Goal: Obtain resource: Download file/media

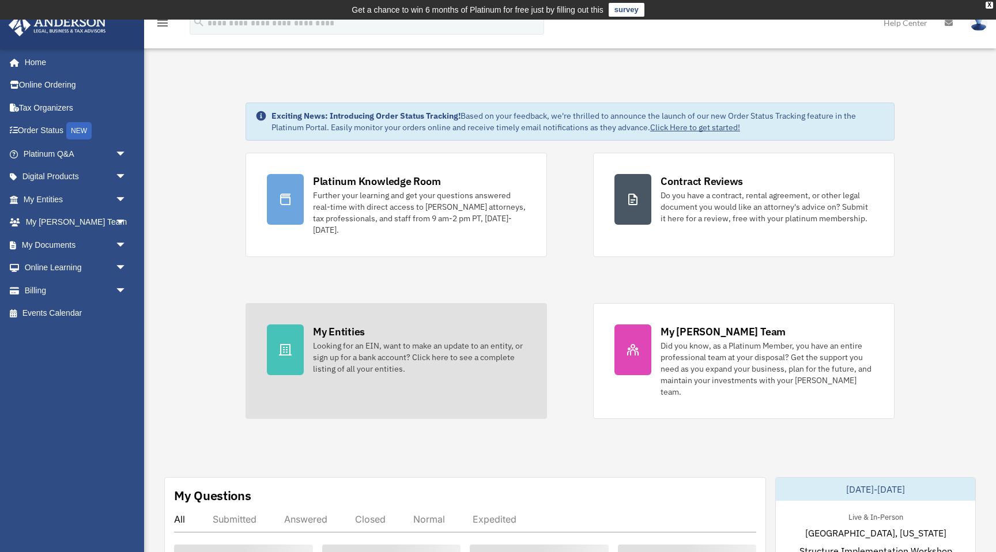
scroll to position [33, 0]
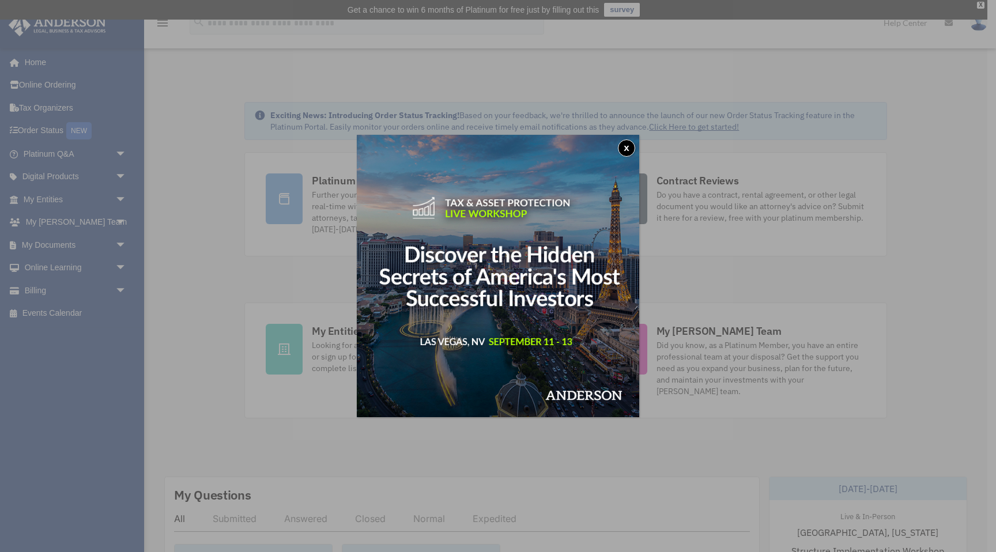
click at [625, 152] on button "x" at bounding box center [626, 148] width 17 height 17
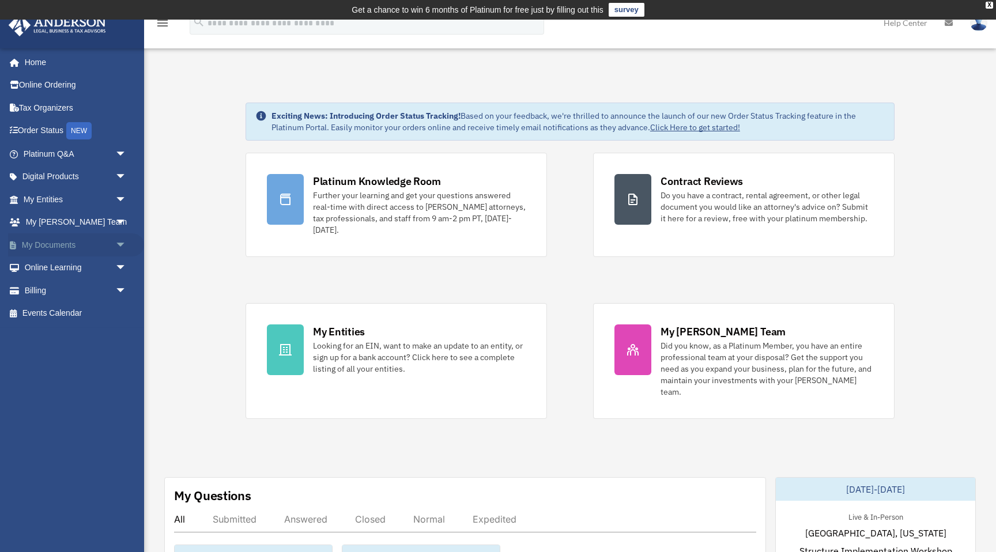
click at [52, 250] on link "My Documents arrow_drop_down" at bounding box center [76, 245] width 136 height 23
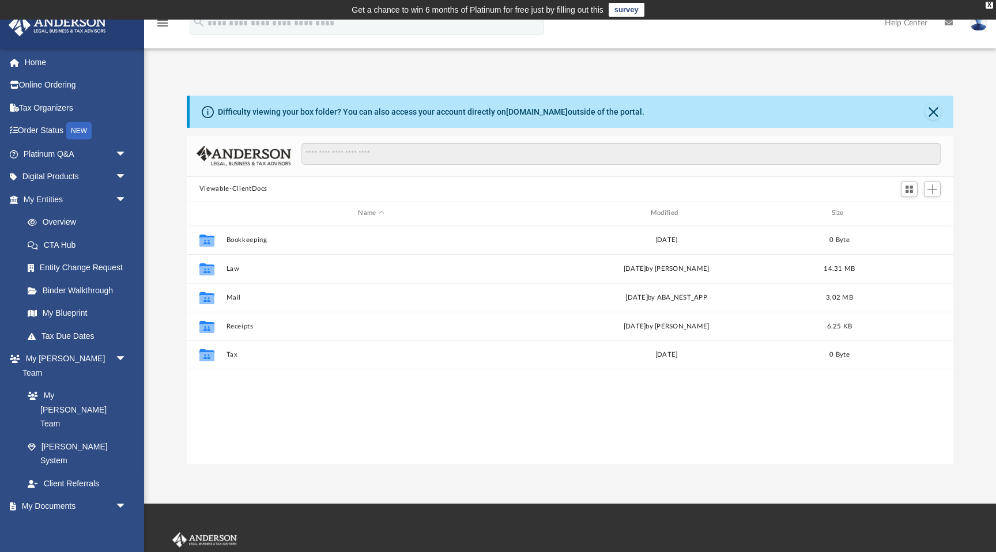
scroll to position [262, 767]
click at [54, 518] on link "Box" at bounding box center [80, 529] width 128 height 23
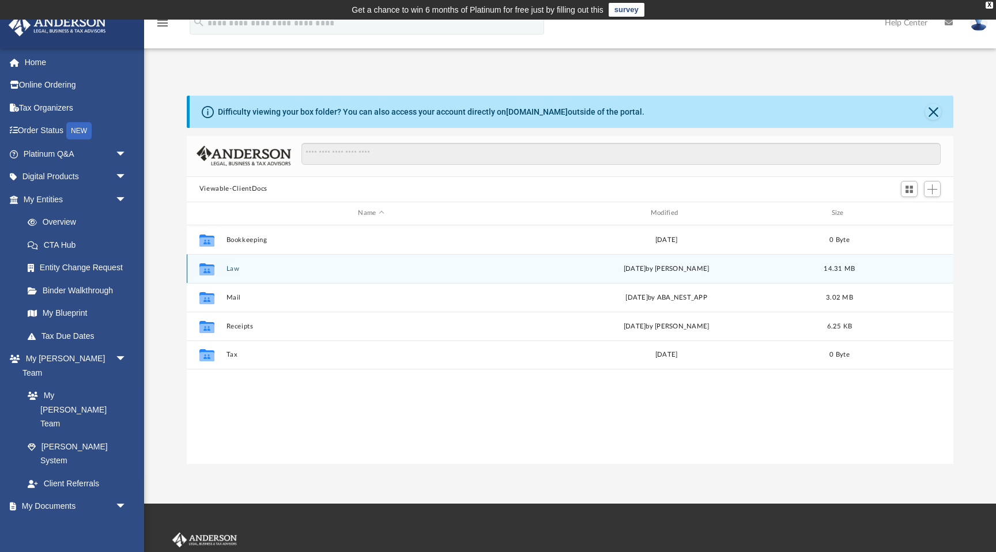
click at [207, 269] on icon "grid" at bounding box center [207, 270] width 15 height 9
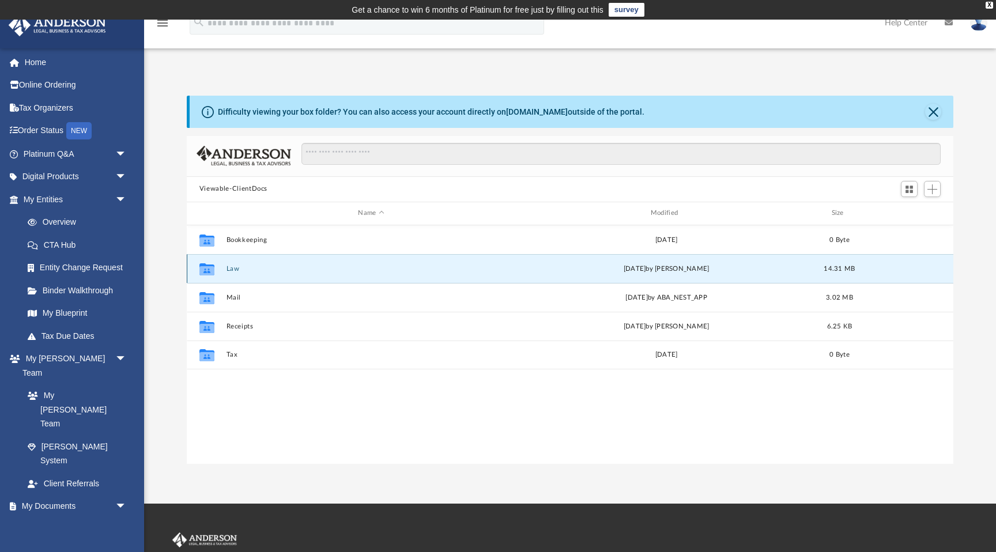
click at [230, 270] on button "Law" at bounding box center [371, 268] width 290 height 7
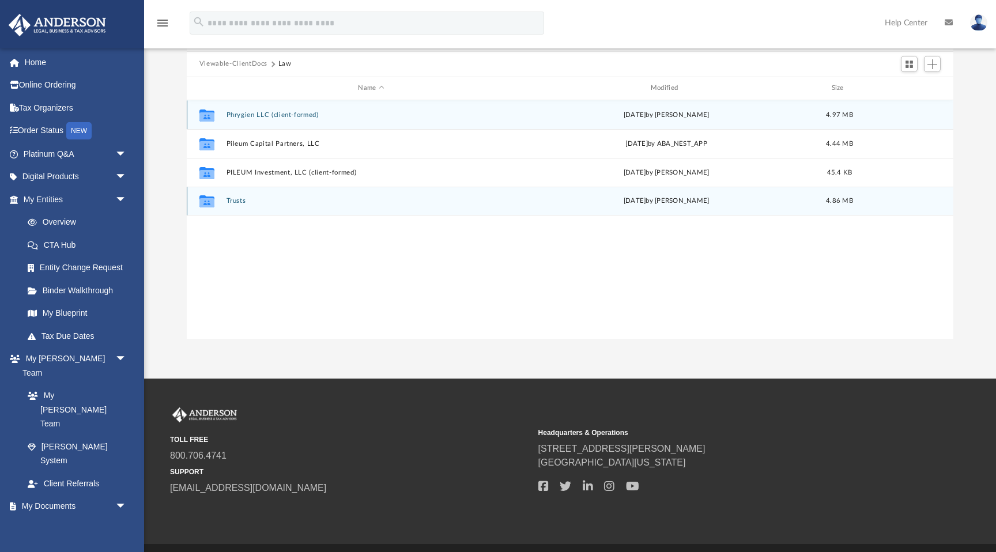
scroll to position [0, 0]
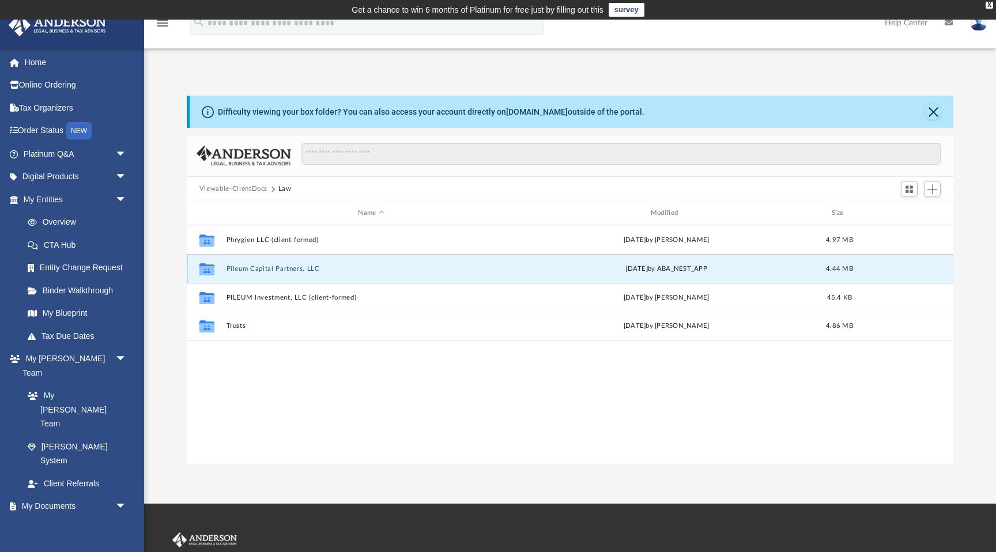
click at [275, 269] on button "Pileum Capital Partners, LLC" at bounding box center [371, 268] width 290 height 7
click at [275, 266] on button "Pileum Capital Partners, LLC" at bounding box center [371, 268] width 290 height 7
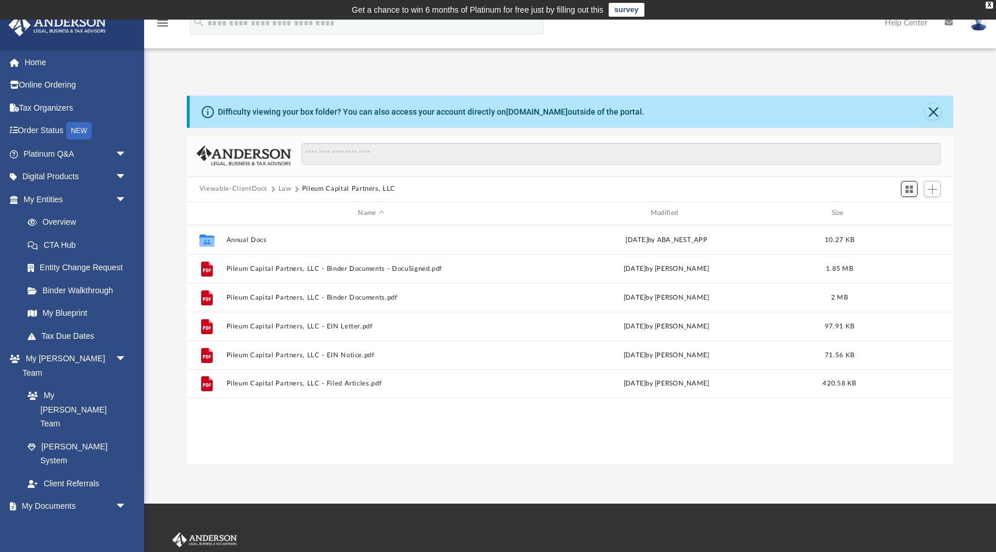
click at [908, 189] on span "Switch to Grid View" at bounding box center [910, 190] width 10 height 10
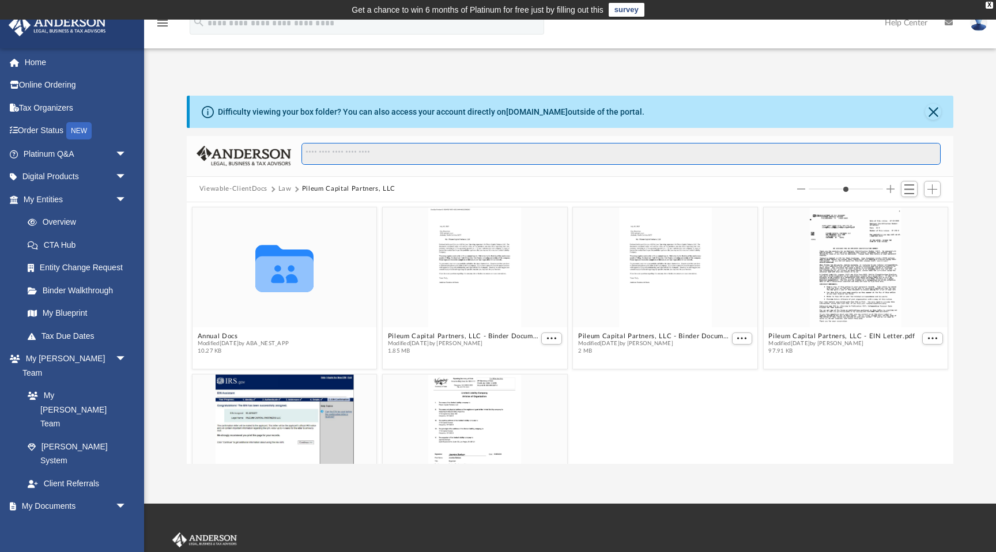
click at [400, 155] on input "Search files and folders" at bounding box center [622, 154] width 640 height 22
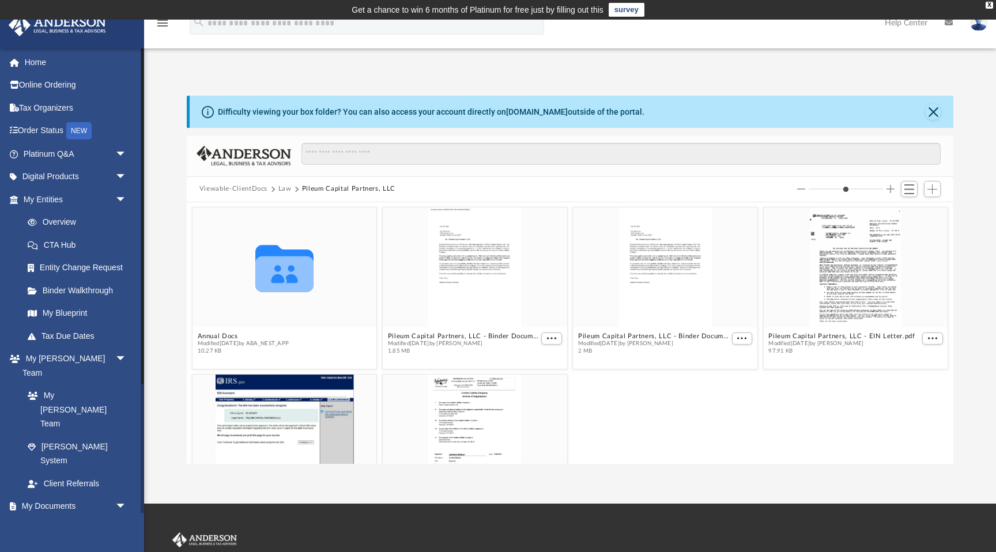
click at [51, 518] on link "Box" at bounding box center [80, 529] width 128 height 23
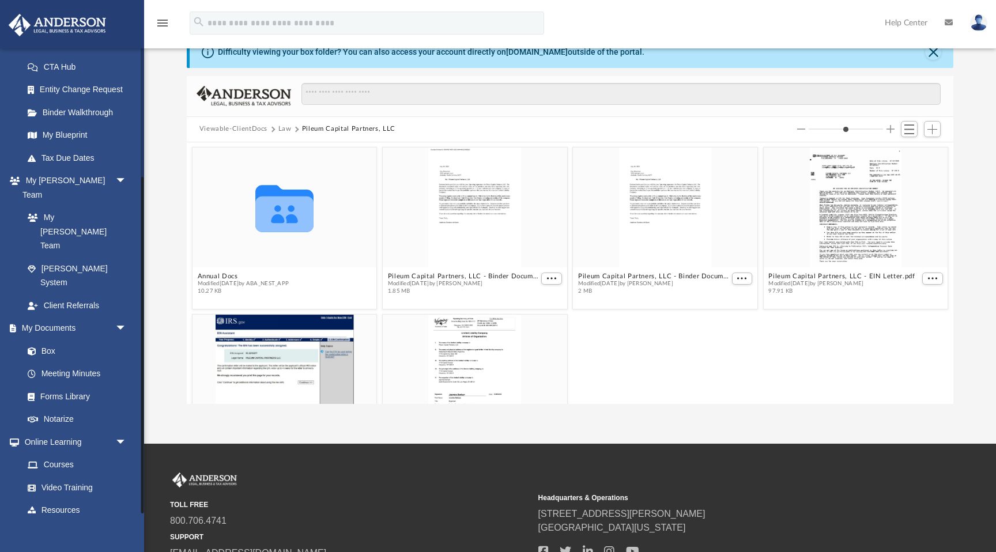
scroll to position [65, 0]
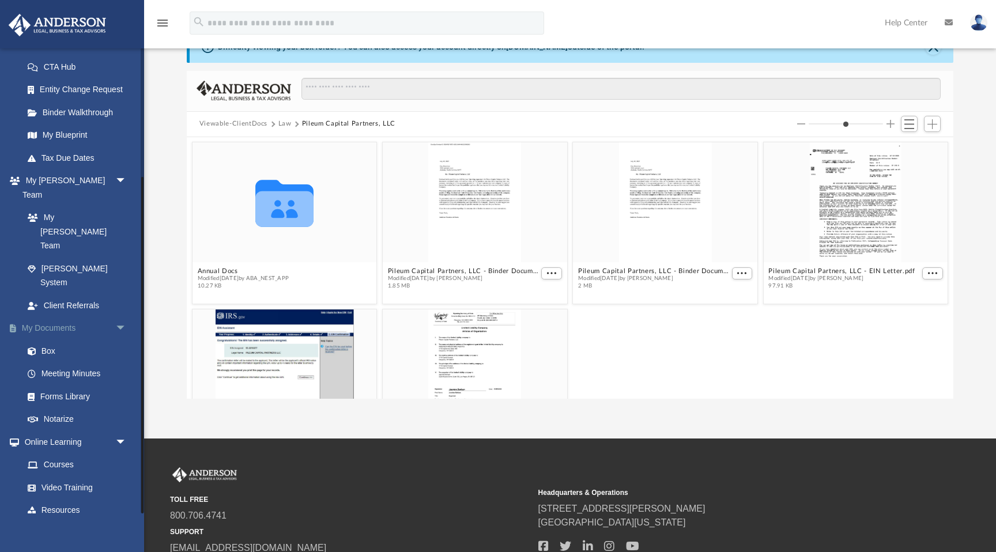
click at [65, 317] on link "My Documents arrow_drop_down" at bounding box center [76, 328] width 136 height 23
click at [58, 408] on link "Notarize" at bounding box center [80, 419] width 128 height 23
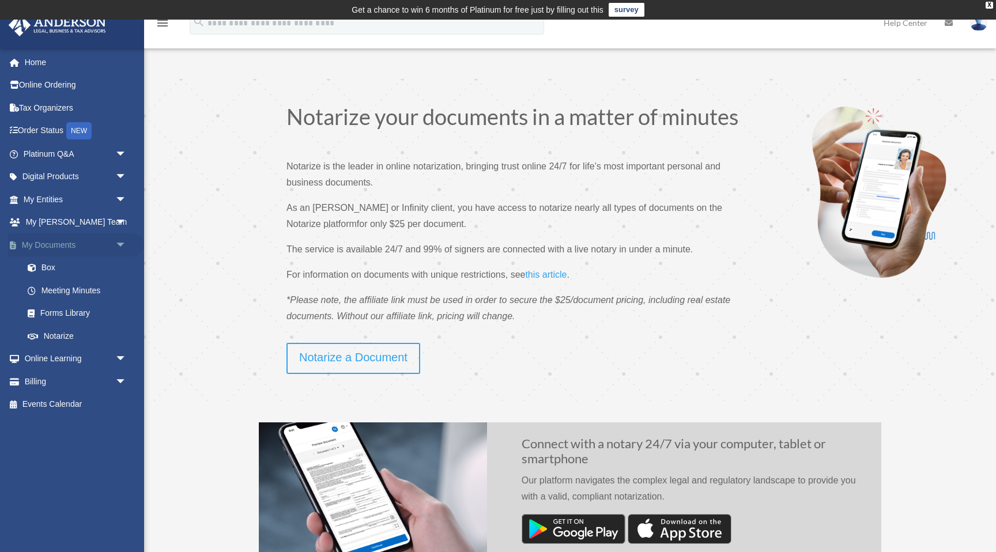
click at [126, 245] on span "arrow_drop_down" at bounding box center [126, 246] width 23 height 24
click at [122, 246] on span "arrow_drop_up" at bounding box center [126, 246] width 23 height 24
click at [47, 247] on link "My Documents arrow_drop_down" at bounding box center [76, 245] width 136 height 23
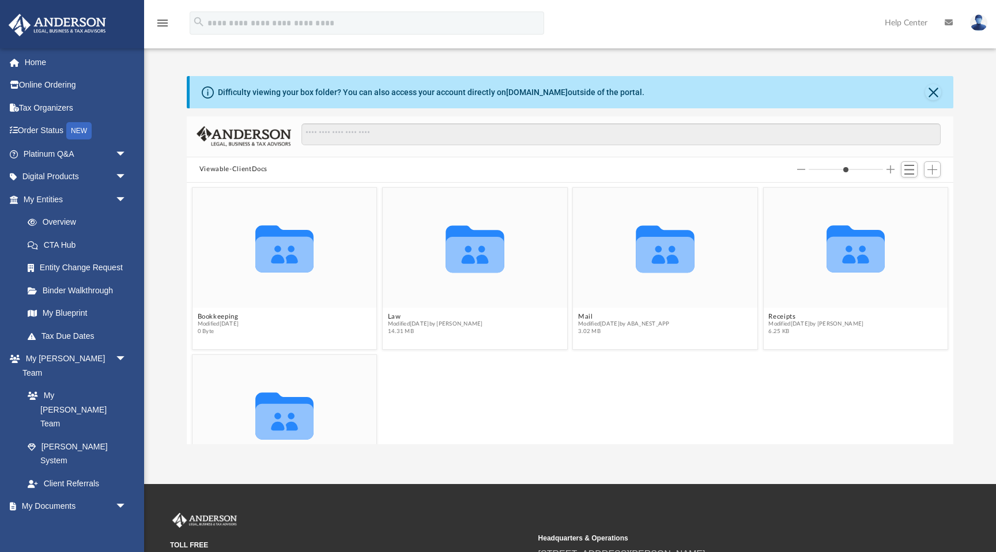
scroll to position [262, 767]
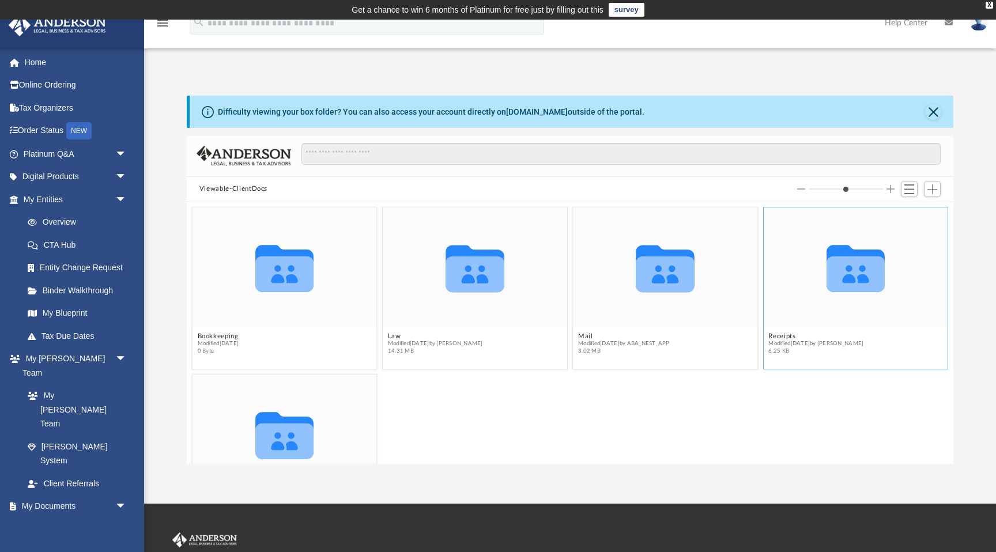
click at [866, 278] on icon "grid" at bounding box center [856, 268] width 58 height 47
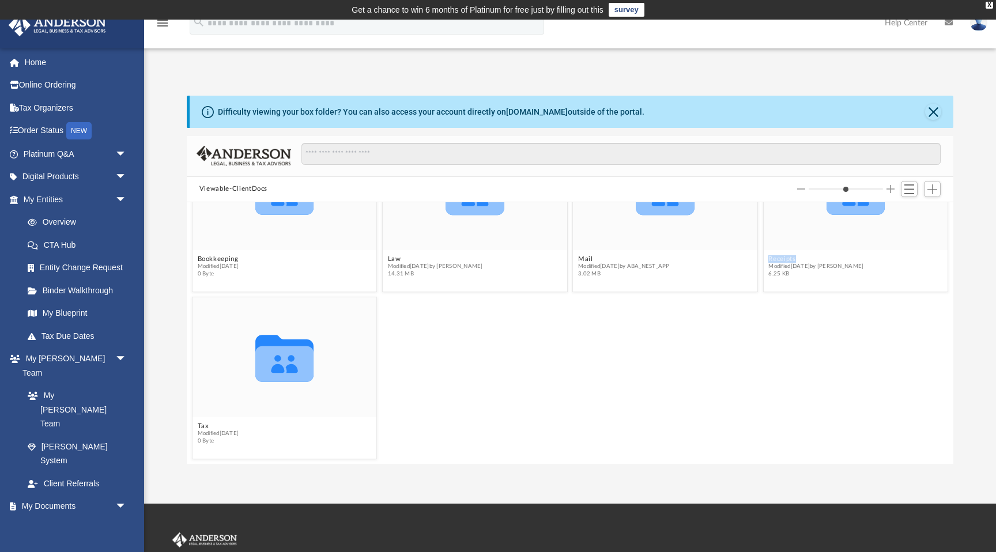
scroll to position [0, 0]
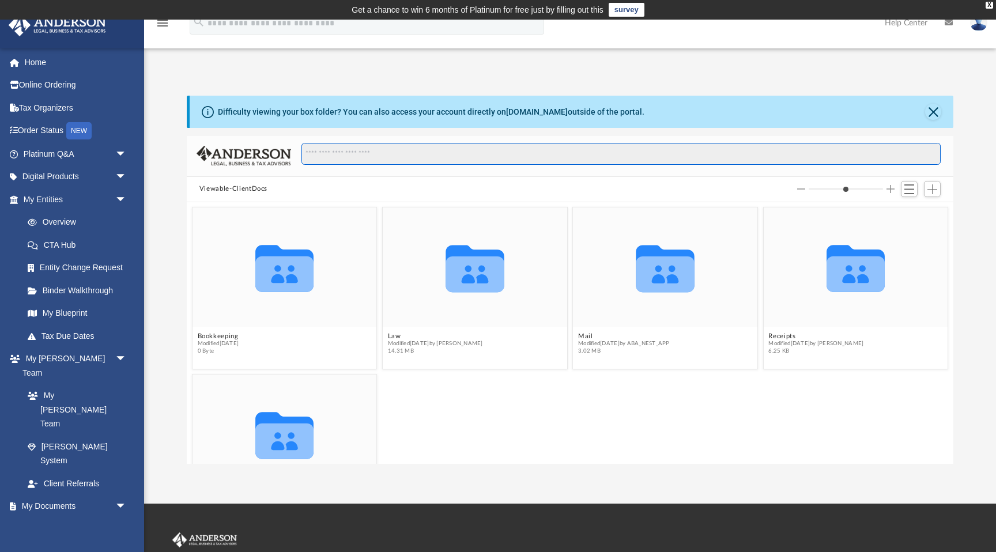
click at [368, 151] on input "Search files and folders" at bounding box center [622, 154] width 640 height 22
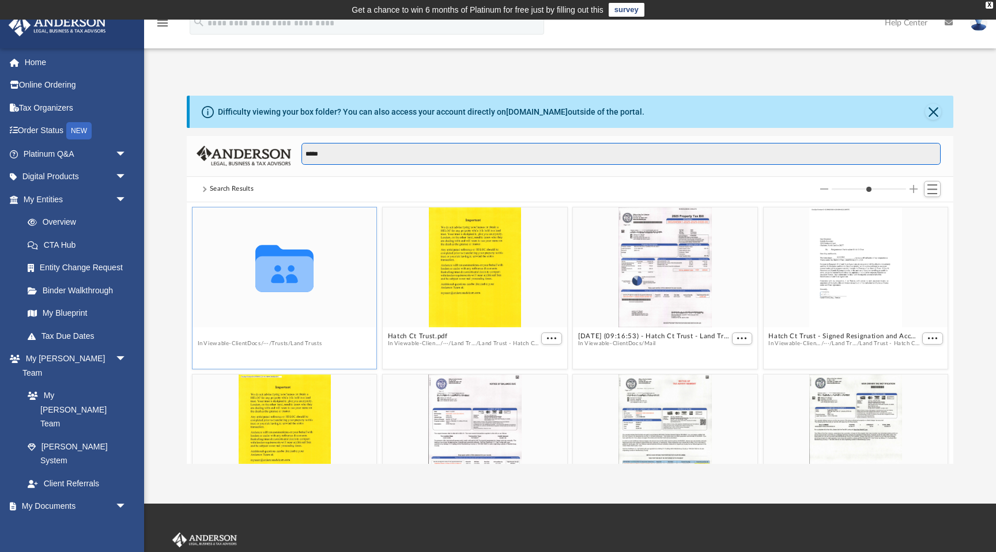
type input "*****"
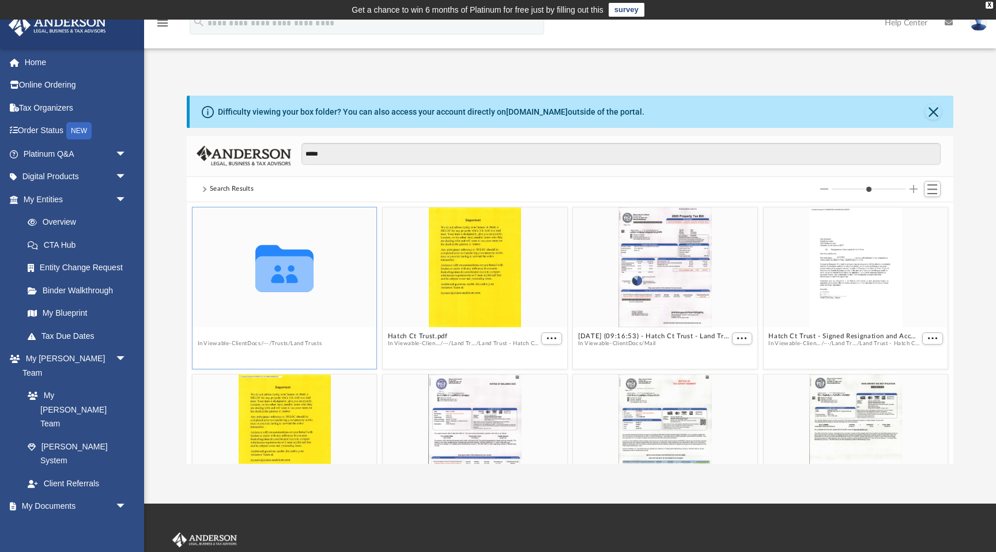
click at [279, 335] on button "Land Trust - Hatch Ct Trust" at bounding box center [259, 336] width 125 height 7
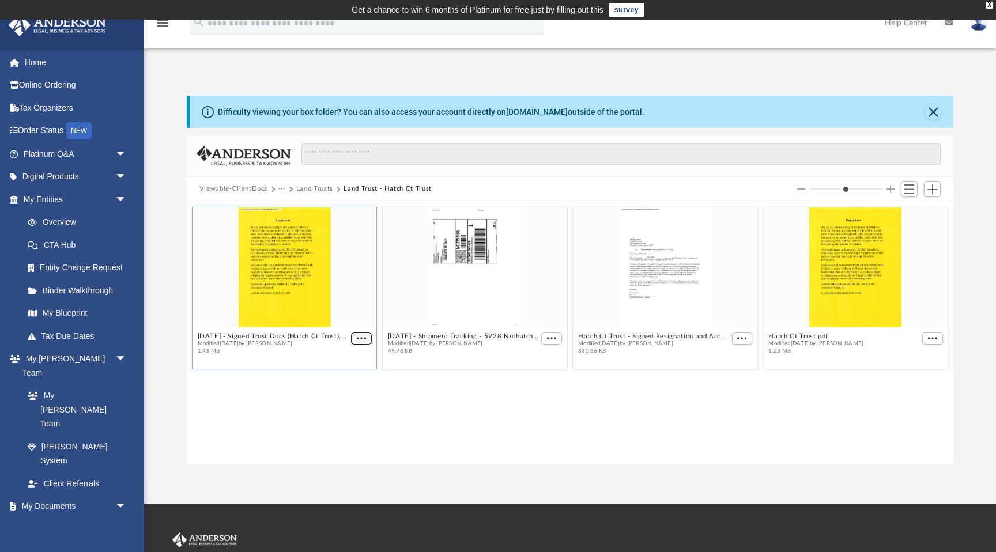
click at [364, 337] on span "More options" at bounding box center [361, 339] width 9 height 6
click at [351, 380] on li "Download" at bounding box center [348, 377] width 33 height 12
click at [935, 339] on span "More options" at bounding box center [932, 339] width 9 height 6
click at [928, 377] on li "Download" at bounding box center [919, 377] width 33 height 12
click at [740, 337] on span "More options" at bounding box center [742, 339] width 9 height 6
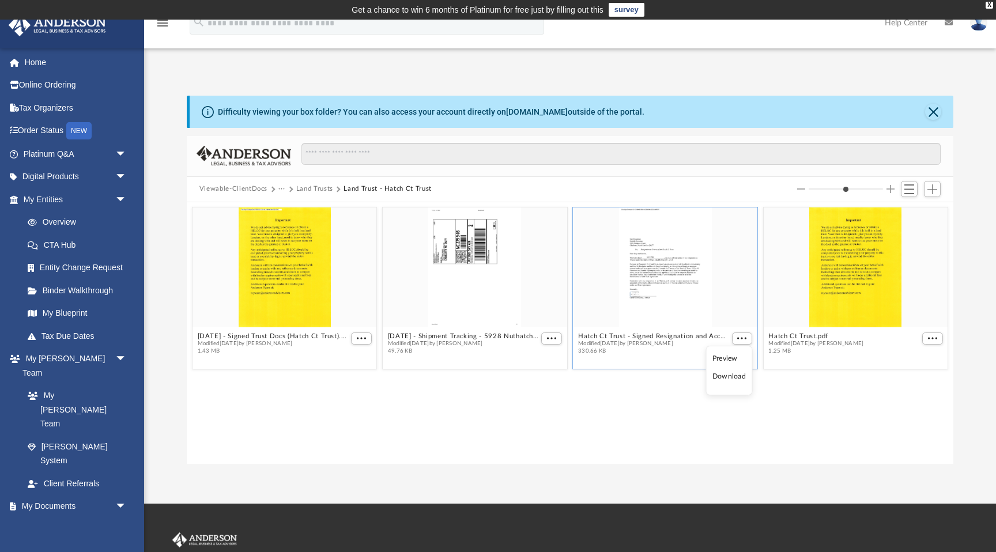
click at [735, 377] on li "Download" at bounding box center [729, 377] width 33 height 12
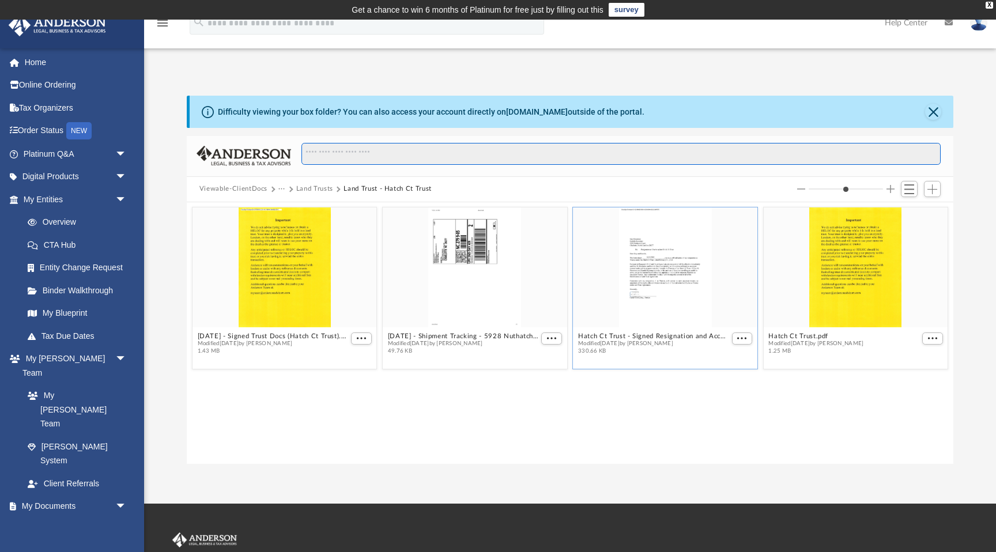
click at [378, 161] on input "Search files and folders" at bounding box center [622, 154] width 640 height 22
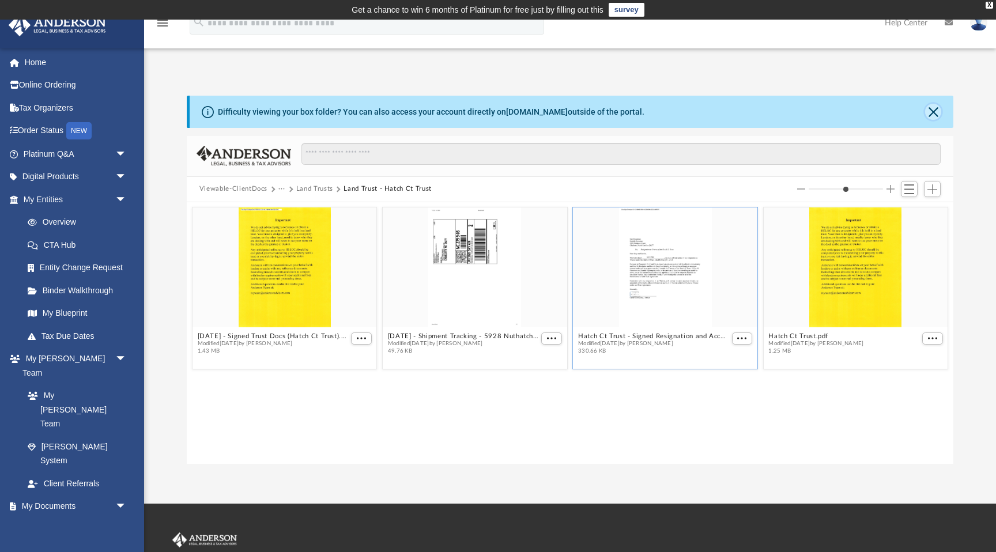
click at [932, 111] on button "Close" at bounding box center [934, 112] width 16 height 16
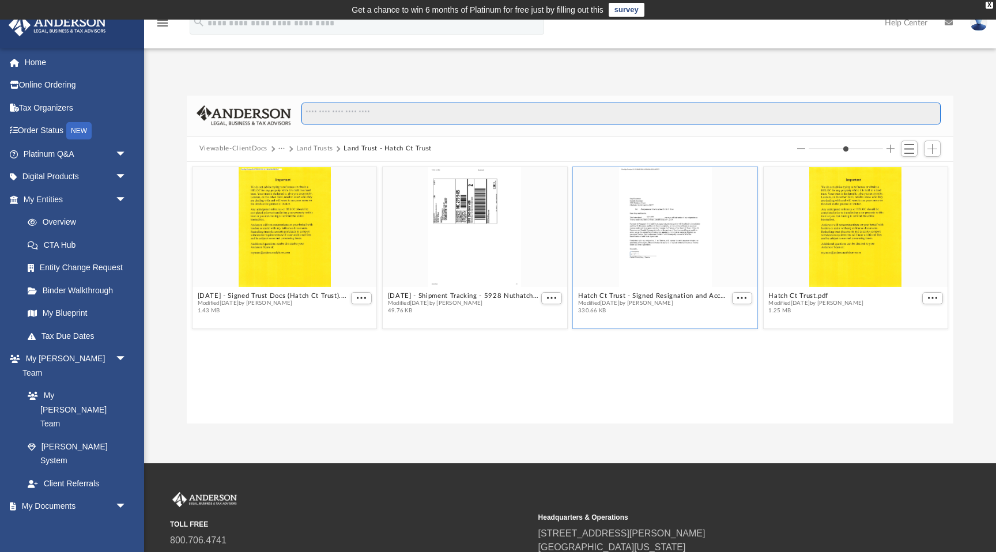
click at [366, 111] on input "Search files and folders" at bounding box center [622, 114] width 640 height 22
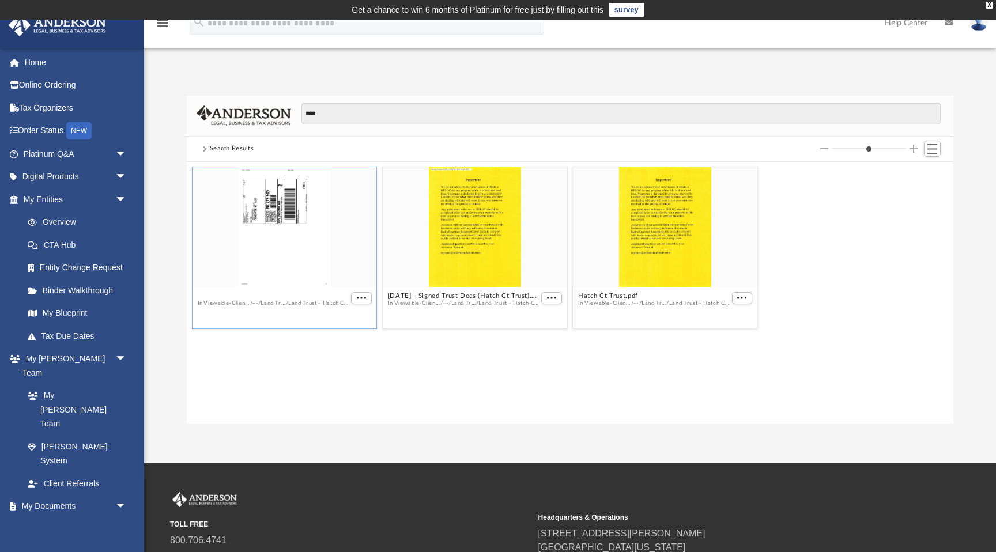
click at [323, 298] on button "[DATE] - Shipment Tracking - 5928 Nuthatch Court (Filed Deed and Resignation Pa…" at bounding box center [272, 295] width 151 height 7
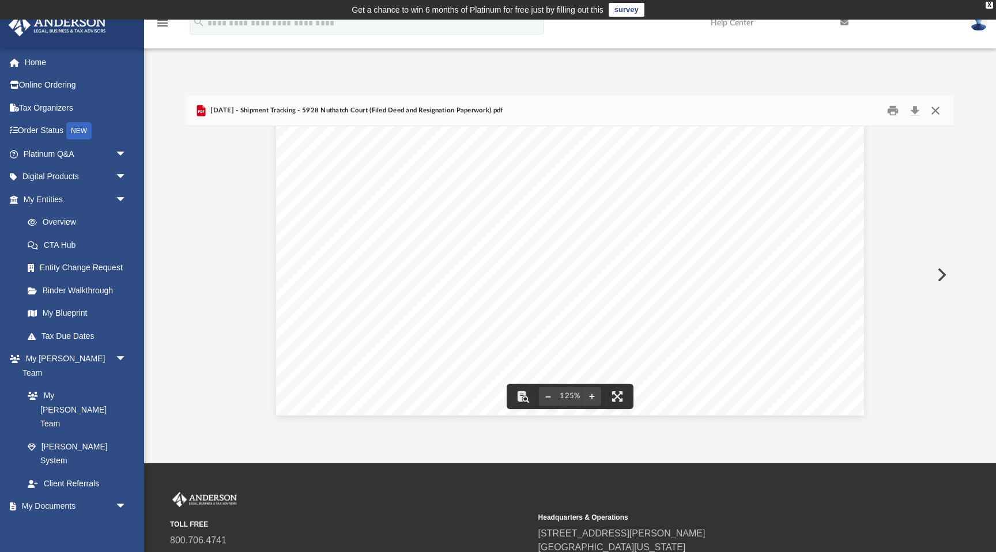
click at [937, 110] on button "Close" at bounding box center [936, 110] width 21 height 18
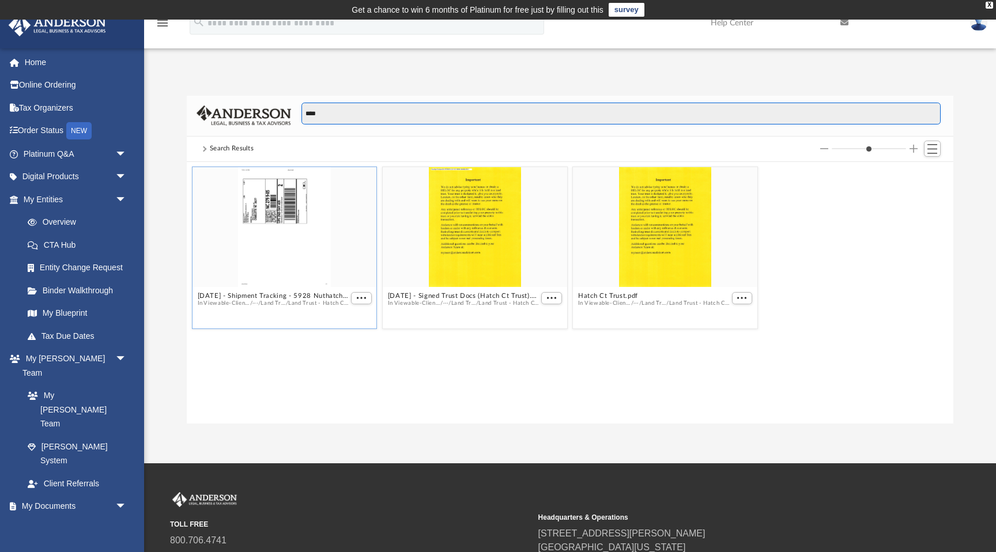
click at [332, 119] on input "****" at bounding box center [622, 114] width 640 height 22
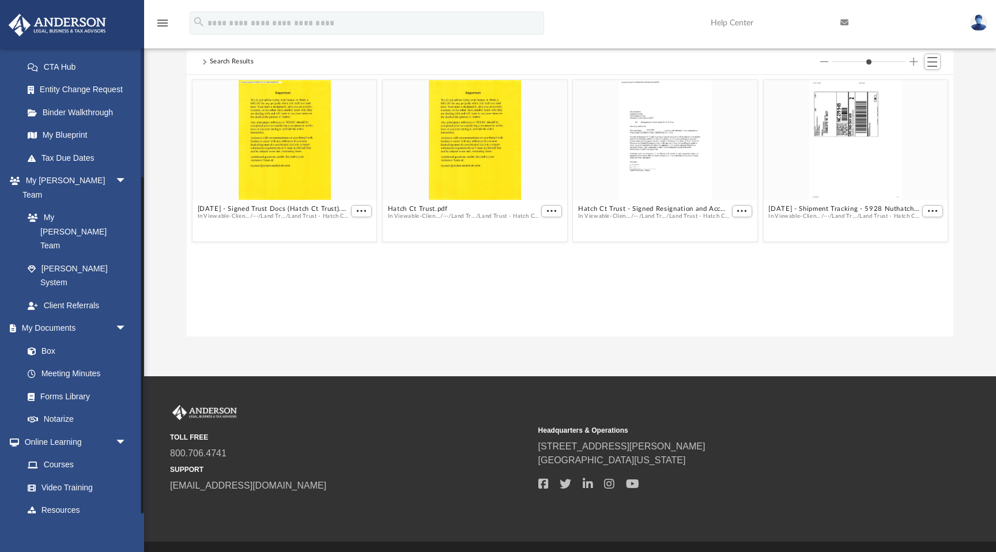
scroll to position [117, 0]
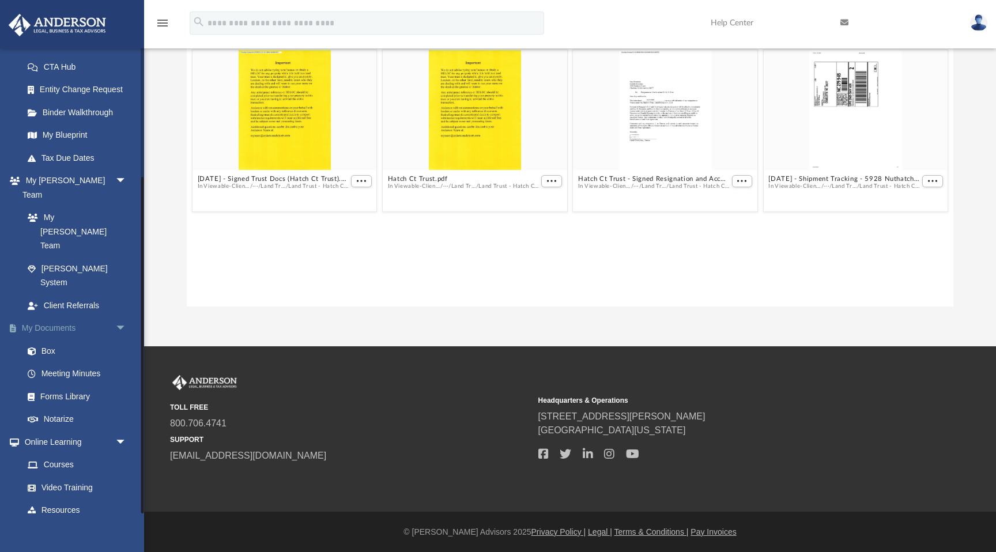
click at [65, 317] on link "My Documents arrow_drop_down" at bounding box center [76, 328] width 136 height 23
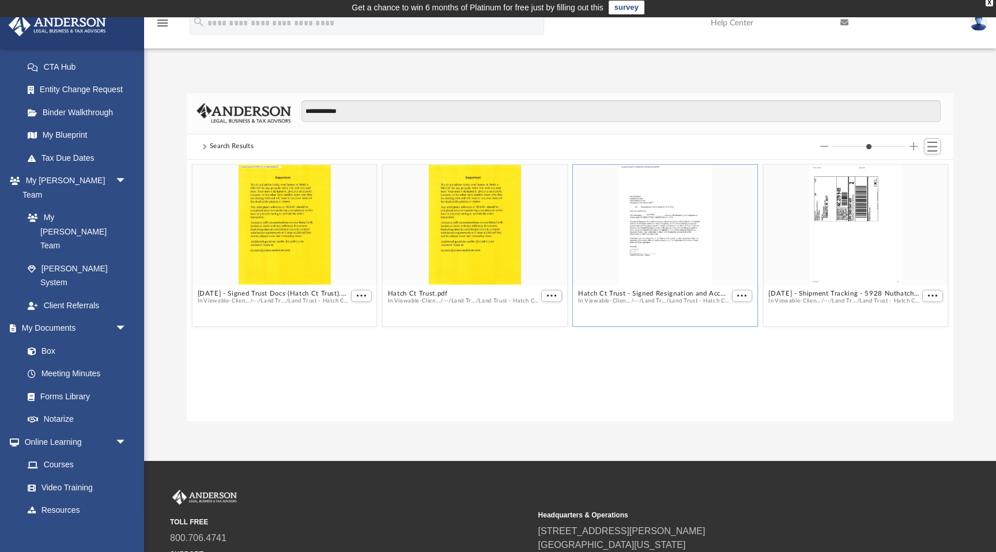
scroll to position [0, 0]
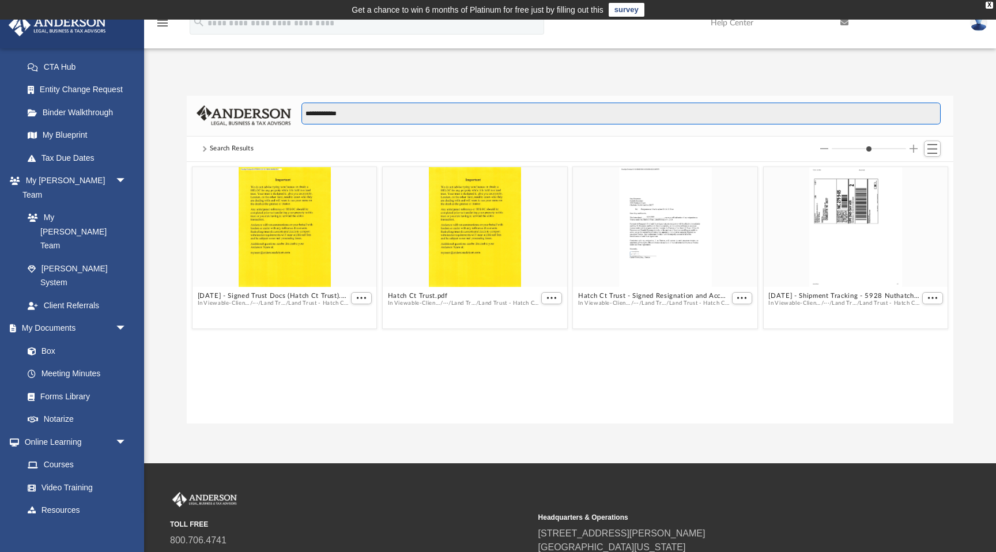
click at [423, 119] on input "**********" at bounding box center [622, 114] width 640 height 22
click at [420, 120] on input "**********" at bounding box center [622, 114] width 640 height 22
click at [420, 119] on input "**********" at bounding box center [622, 114] width 640 height 22
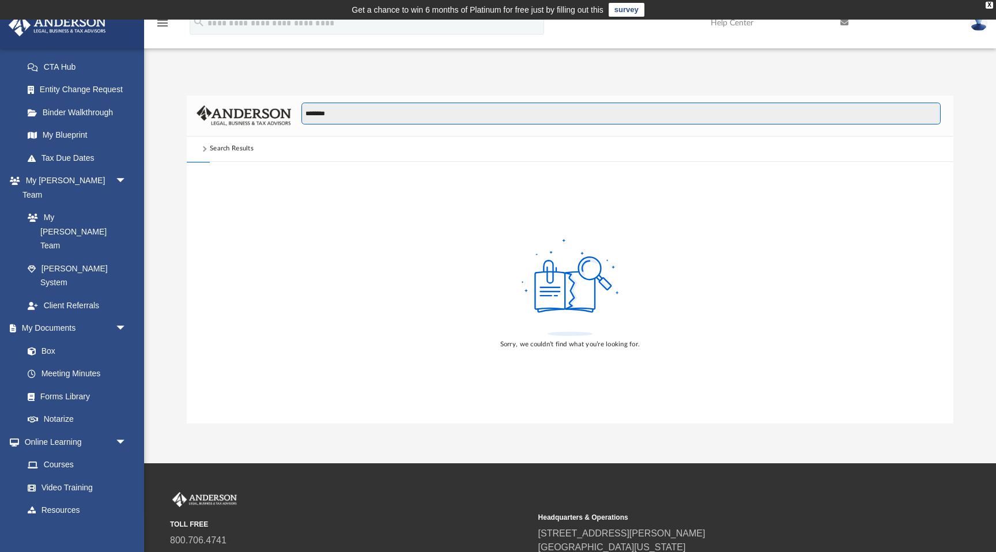
type input "********"
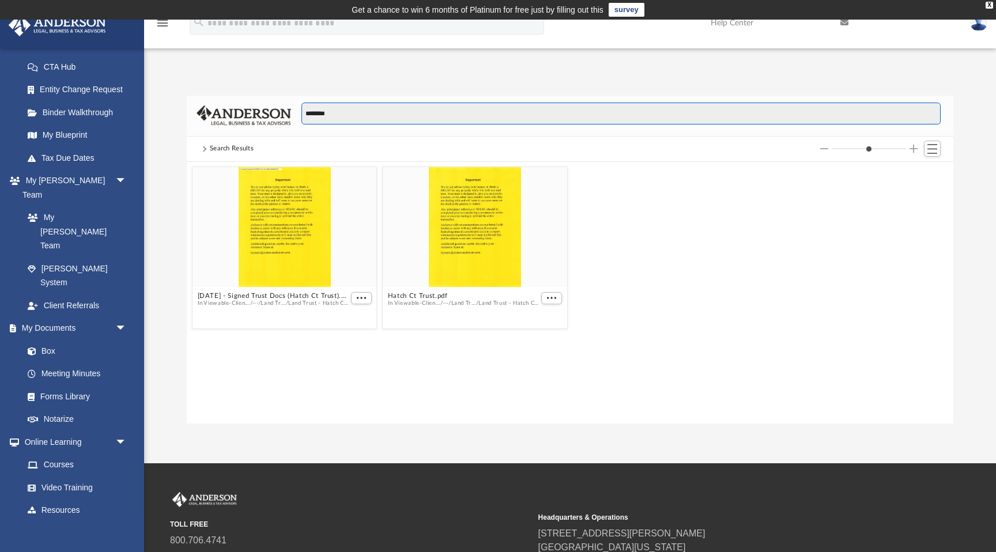
scroll to position [262, 767]
